Goal: Task Accomplishment & Management: Manage account settings

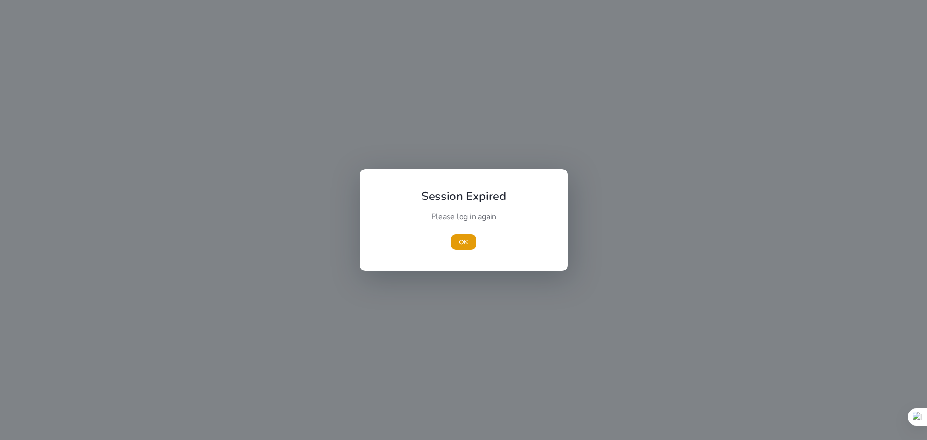
click at [496, 238] on div at bounding box center [463, 220] width 927 height 440
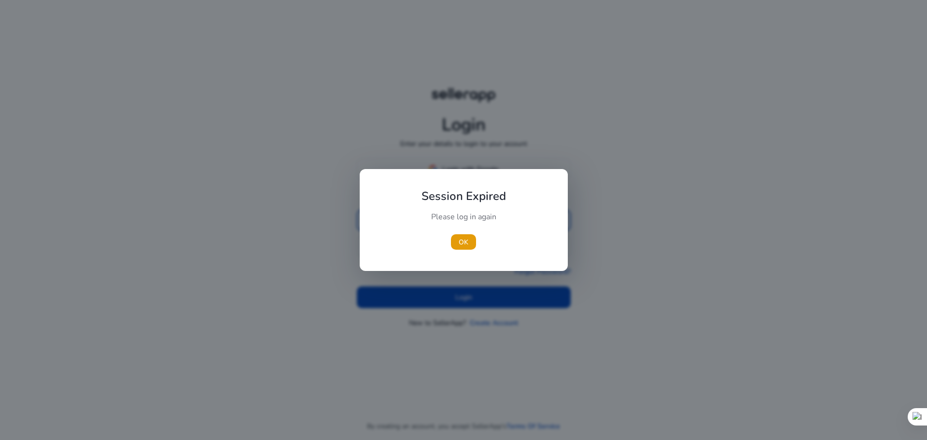
type input "**********"
click at [689, 119] on div at bounding box center [463, 220] width 927 height 440
click at [691, 186] on div at bounding box center [463, 220] width 927 height 440
click at [498, 298] on div at bounding box center [463, 220] width 927 height 440
click at [828, 216] on div at bounding box center [463, 220] width 927 height 440
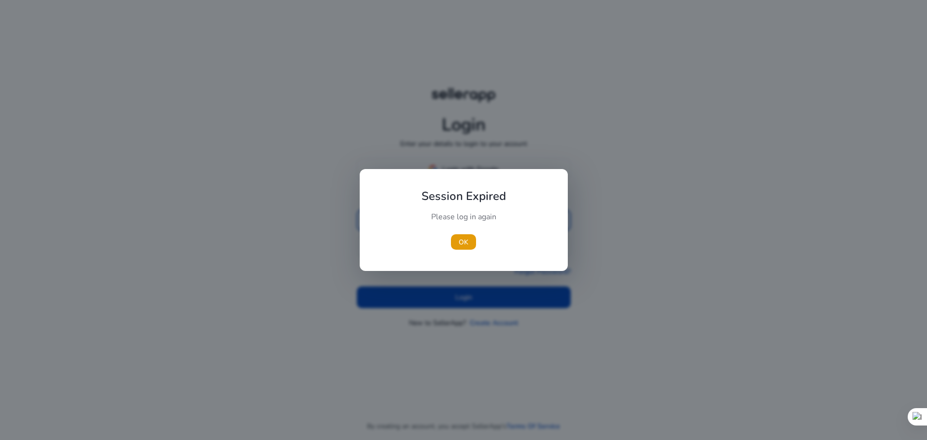
type input "**********"
click at [781, 231] on div at bounding box center [463, 220] width 927 height 440
click at [445, 299] on div at bounding box center [463, 220] width 927 height 440
click at [452, 296] on div at bounding box center [463, 220] width 927 height 440
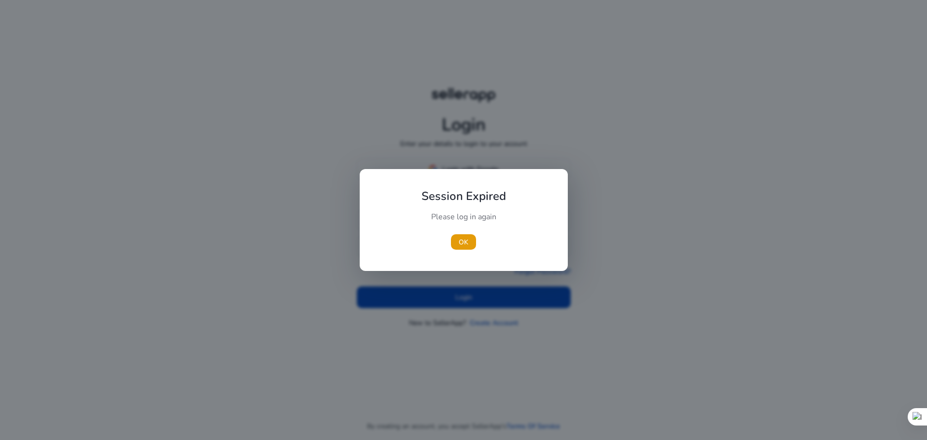
click at [483, 307] on div at bounding box center [463, 220] width 927 height 440
click at [489, 303] on div at bounding box center [463, 220] width 927 height 440
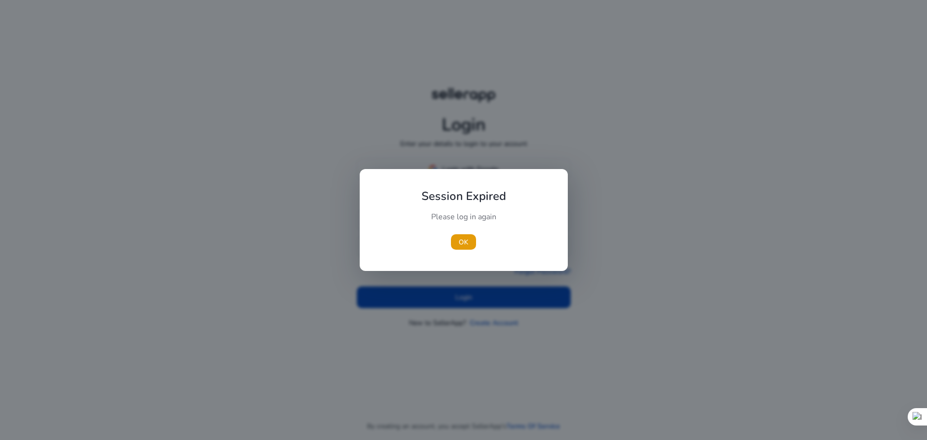
click at [489, 303] on div at bounding box center [463, 220] width 927 height 440
click at [489, 301] on div at bounding box center [463, 220] width 927 height 440
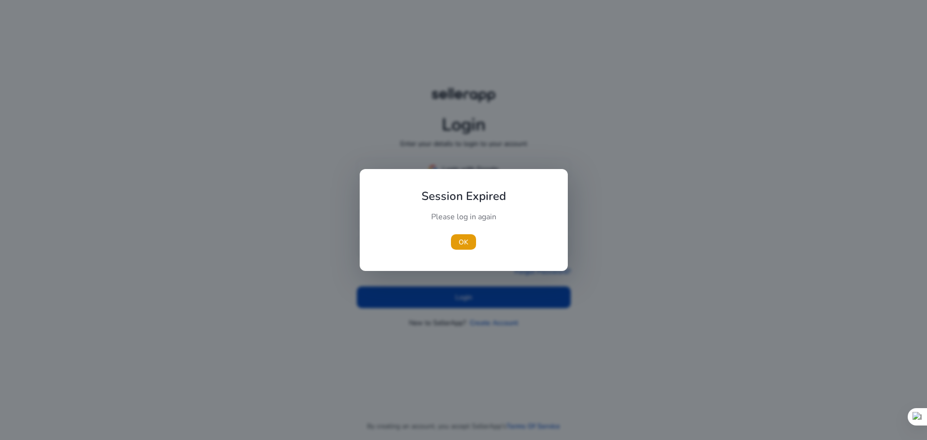
click at [489, 301] on div at bounding box center [463, 220] width 927 height 440
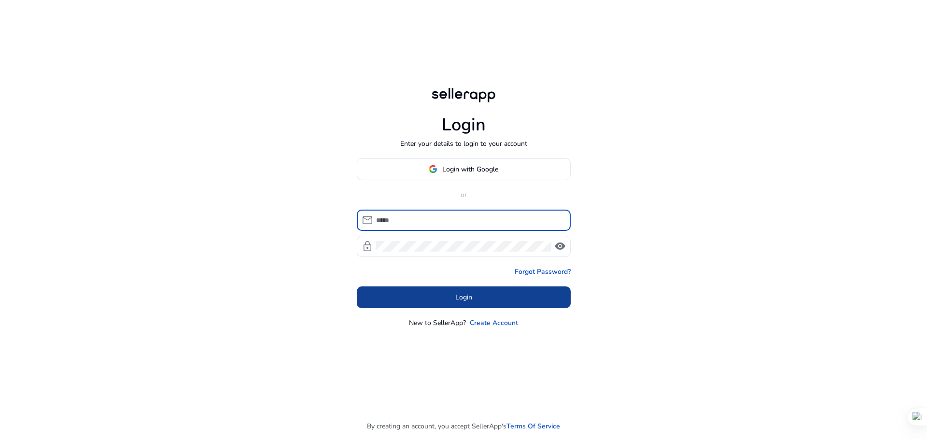
type input "**********"
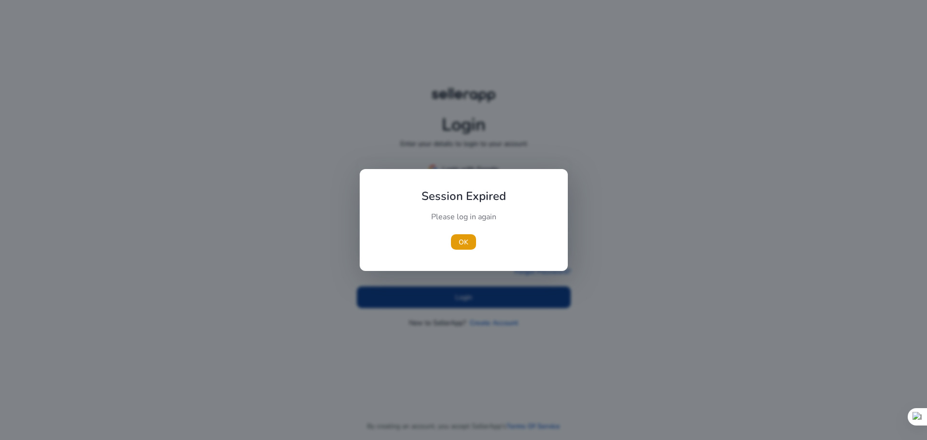
click at [505, 294] on div at bounding box center [463, 220] width 927 height 440
click at [766, 152] on div at bounding box center [463, 220] width 927 height 440
type input "**********"
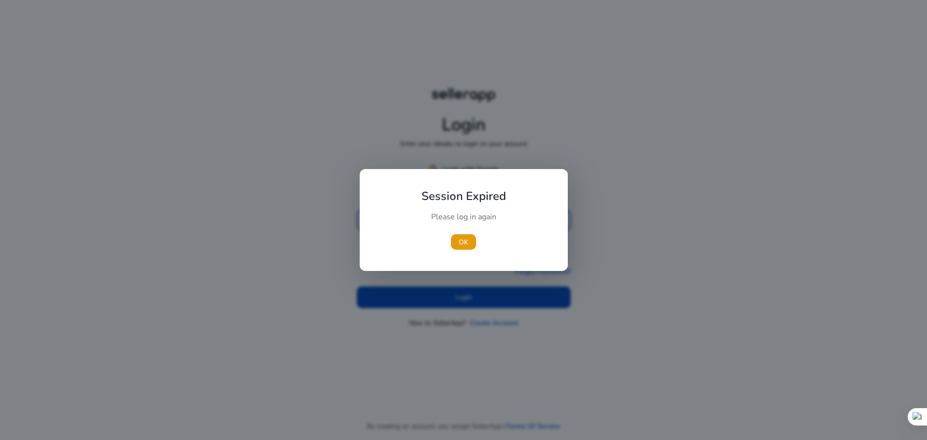
click at [465, 295] on div at bounding box center [463, 220] width 927 height 440
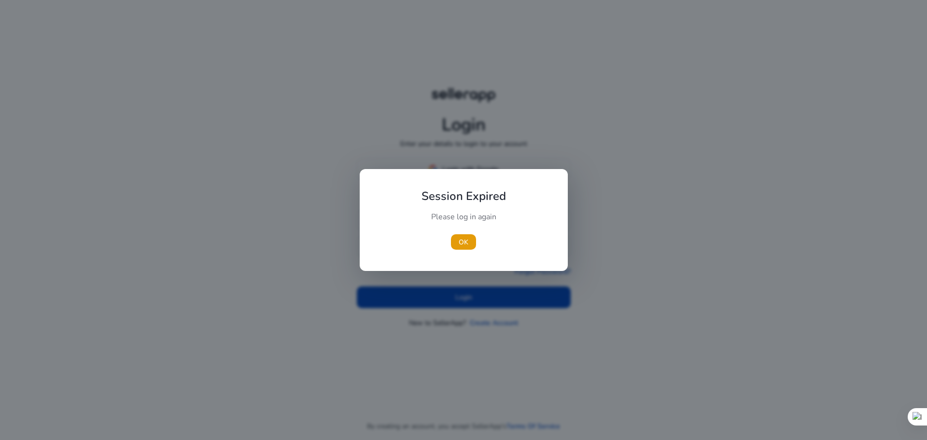
click at [465, 295] on div at bounding box center [463, 220] width 927 height 440
click at [704, 212] on div at bounding box center [463, 220] width 927 height 440
click at [507, 294] on div at bounding box center [463, 220] width 927 height 440
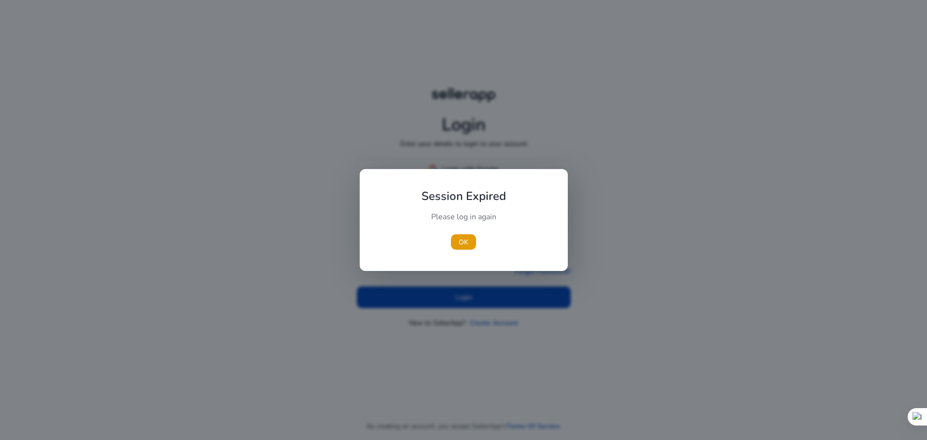
click at [507, 294] on div at bounding box center [463, 220] width 927 height 440
click at [687, 256] on div at bounding box center [463, 220] width 927 height 440
click at [507, 300] on div at bounding box center [463, 220] width 927 height 440
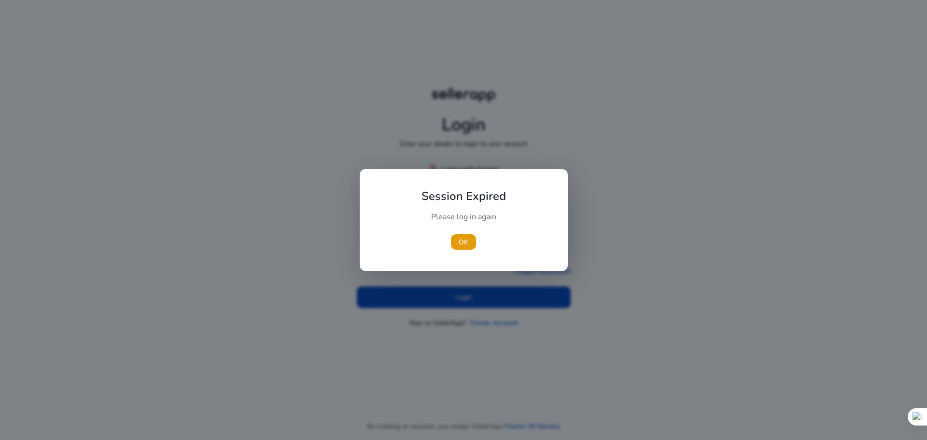
click at [507, 300] on div at bounding box center [463, 220] width 927 height 440
click at [700, 240] on div at bounding box center [463, 220] width 927 height 440
click at [470, 305] on div at bounding box center [463, 220] width 927 height 440
click at [471, 298] on div at bounding box center [463, 220] width 927 height 440
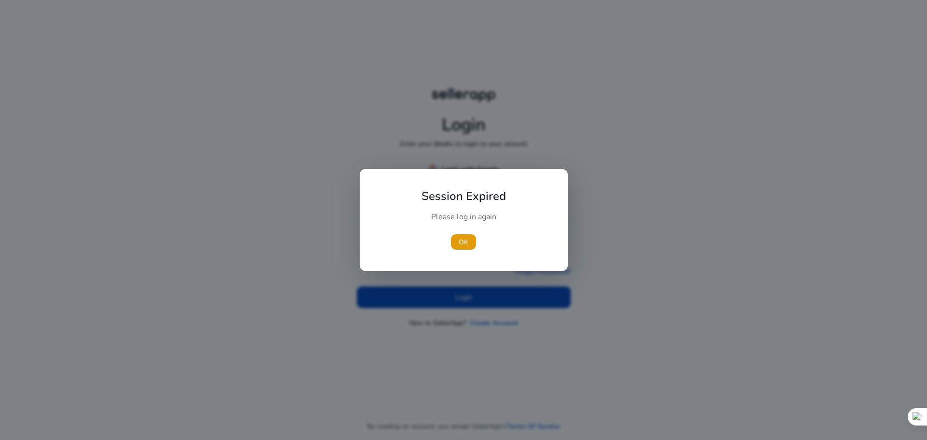
click at [471, 298] on div at bounding box center [463, 220] width 927 height 440
click at [682, 100] on div at bounding box center [463, 220] width 927 height 440
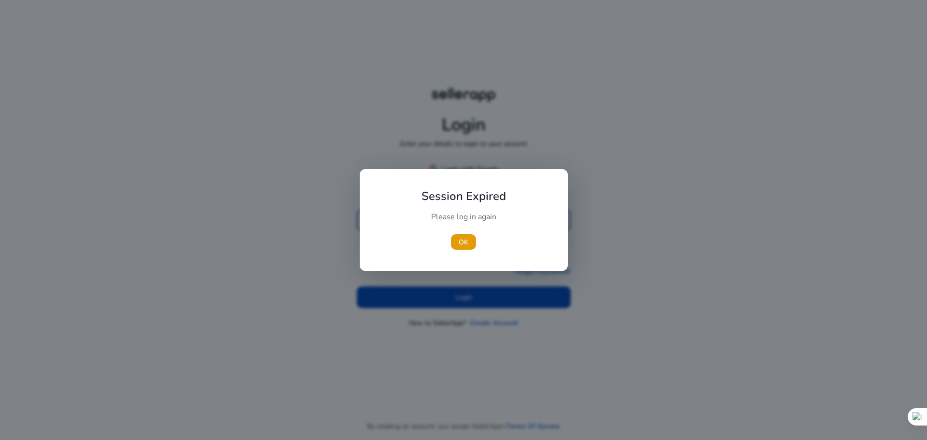
type input "**********"
click at [494, 299] on div at bounding box center [463, 220] width 927 height 440
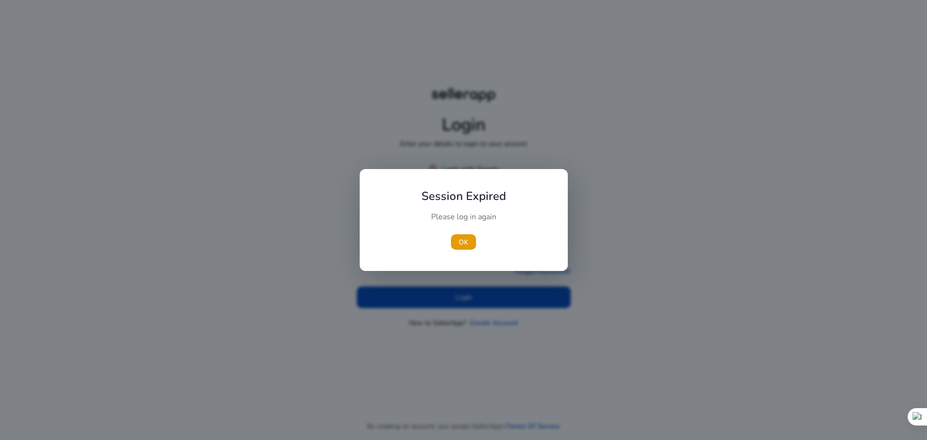
click at [766, 285] on div at bounding box center [463, 220] width 927 height 440
type input "**********"
click at [659, 236] on div at bounding box center [463, 220] width 927 height 440
click at [907, 422] on icon at bounding box center [906, 423] width 5 height 5
click at [868, 385] on li "Disable on this site" at bounding box center [873, 391] width 65 height 14
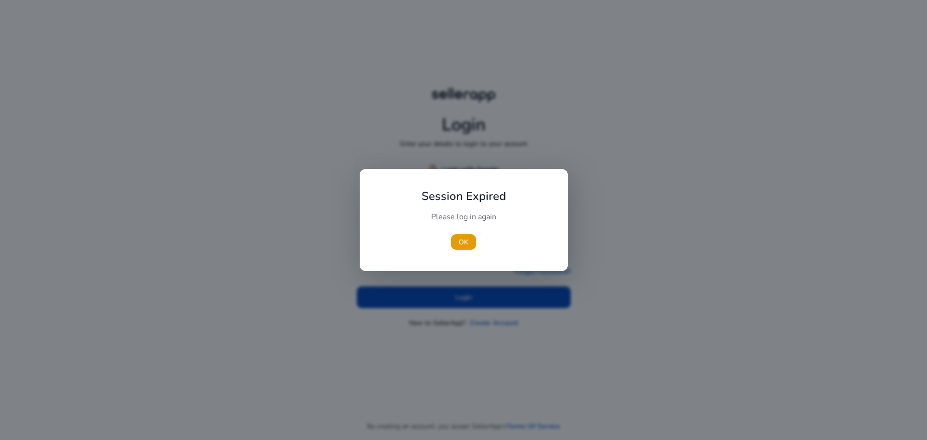
click at [798, 331] on div at bounding box center [463, 220] width 927 height 440
type input "**********"
click at [468, 294] on div at bounding box center [463, 220] width 927 height 440
click at [480, 294] on div at bounding box center [463, 220] width 927 height 440
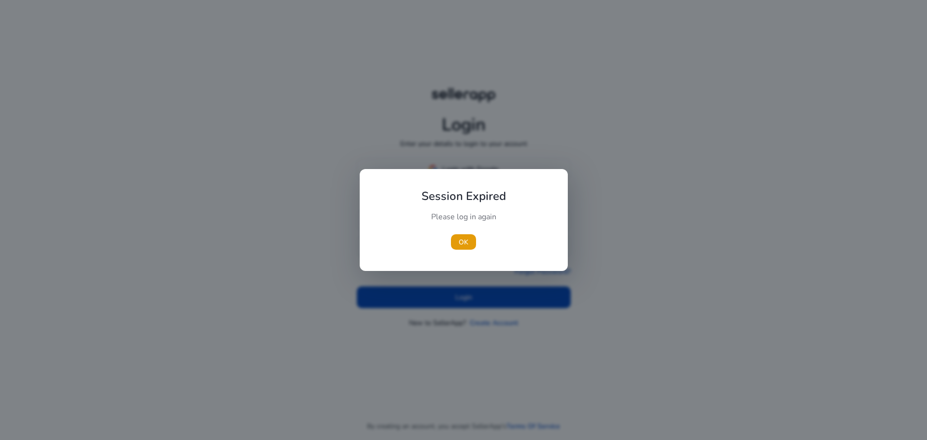
click at [480, 294] on div at bounding box center [463, 220] width 927 height 440
click at [445, 294] on div at bounding box center [463, 220] width 927 height 440
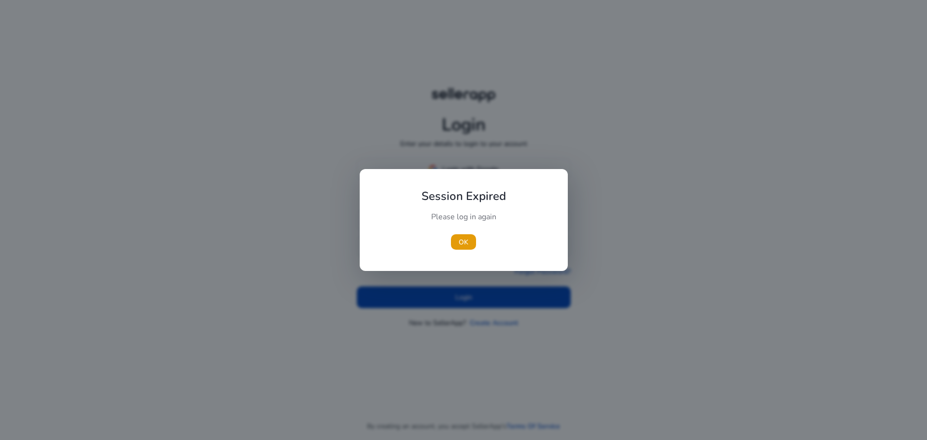
click at [445, 294] on div at bounding box center [463, 220] width 927 height 440
